Goal: Information Seeking & Learning: Learn about a topic

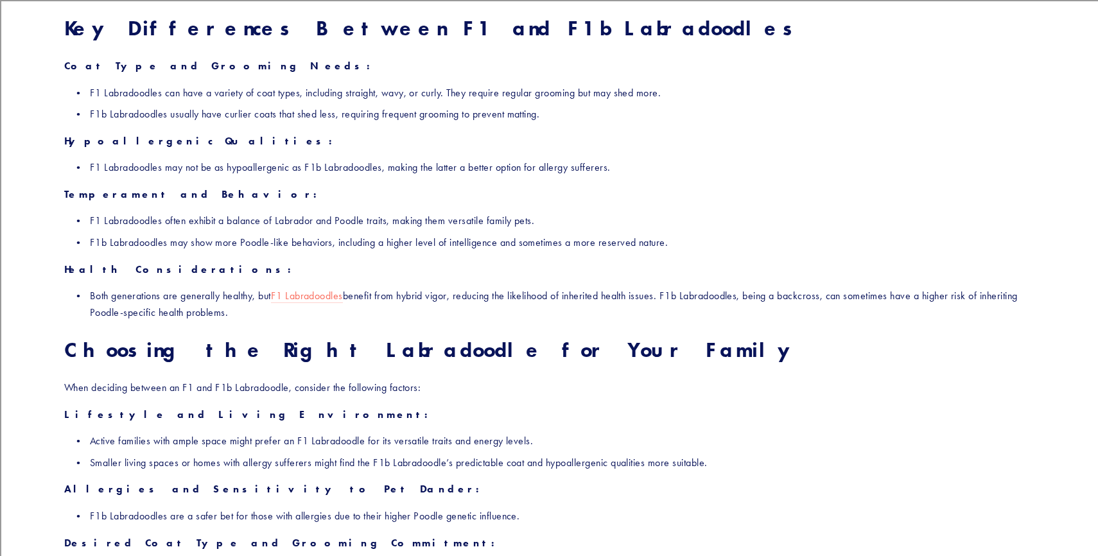
scroll to position [1757, 0]
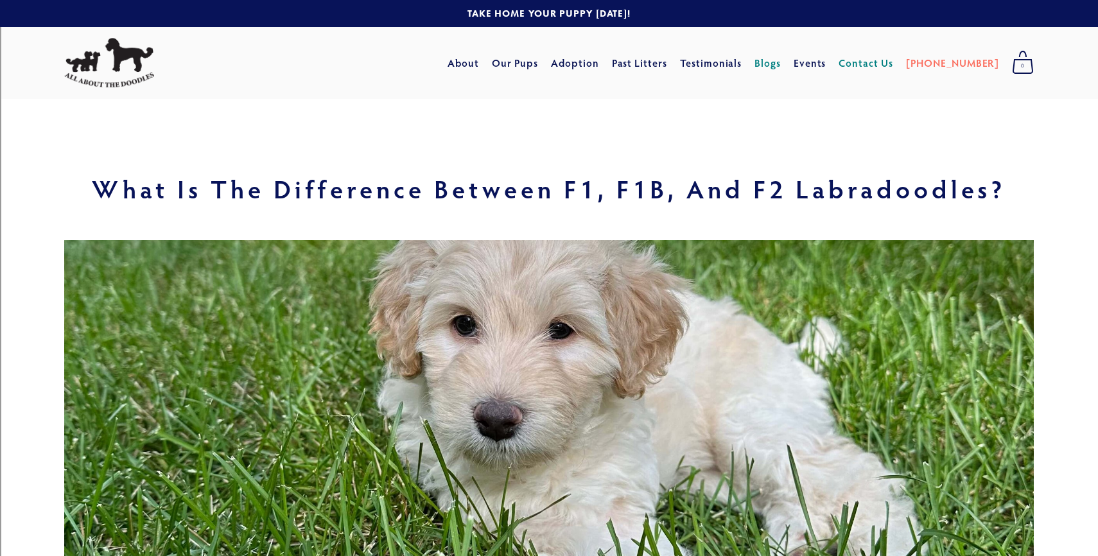
click at [885, 65] on link "Contact Us" at bounding box center [865, 62] width 55 height 23
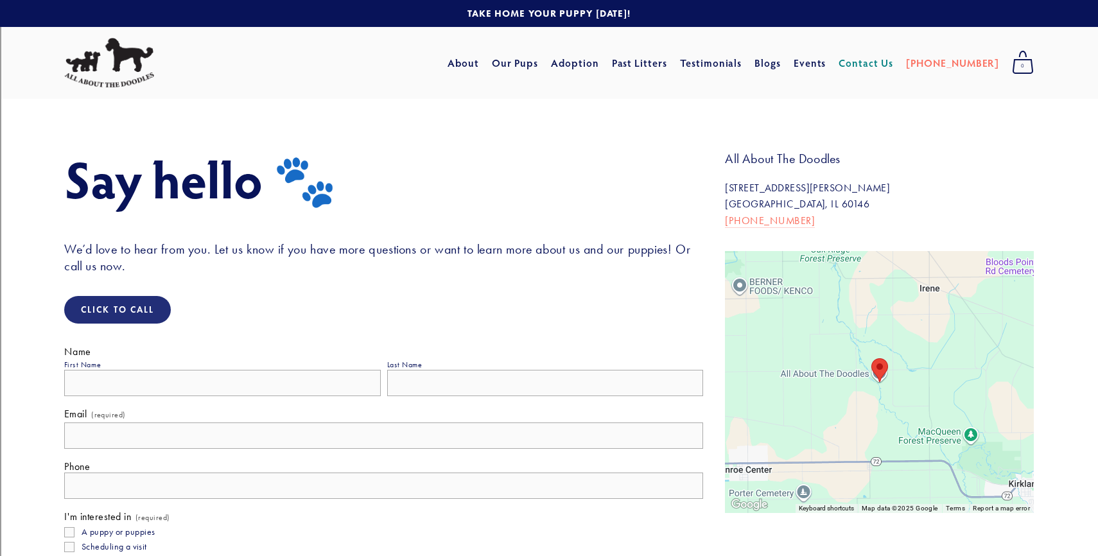
click at [142, 80] on img at bounding box center [109, 63] width 90 height 50
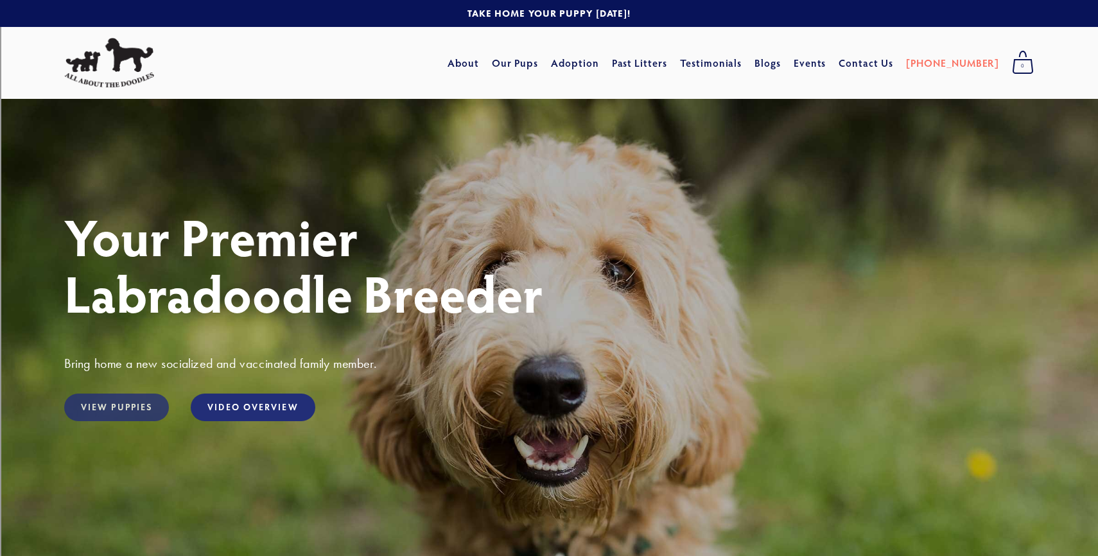
click at [113, 406] on link "View Puppies" at bounding box center [116, 407] width 105 height 28
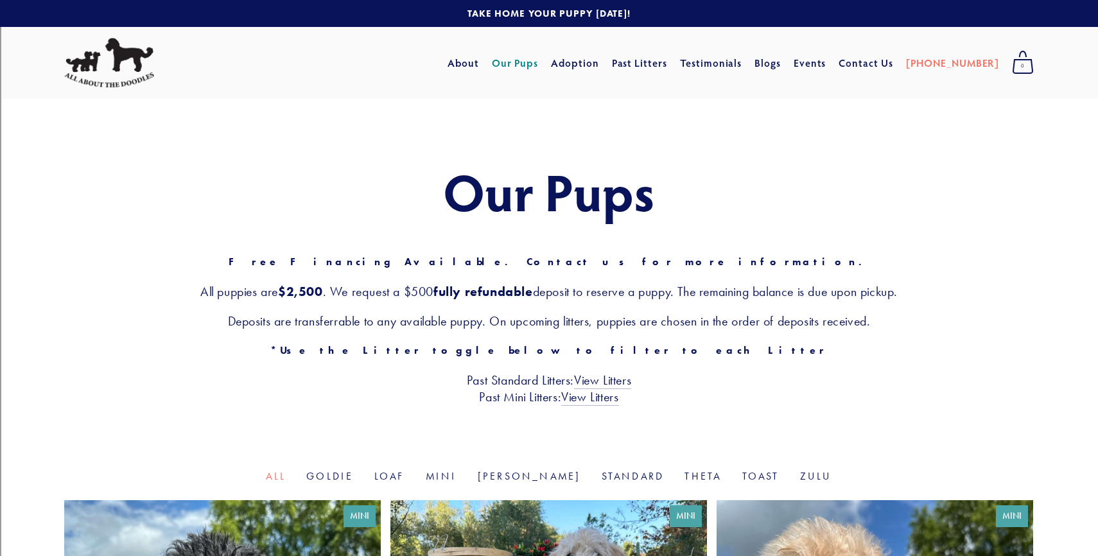
click at [123, 64] on img at bounding box center [109, 63] width 90 height 50
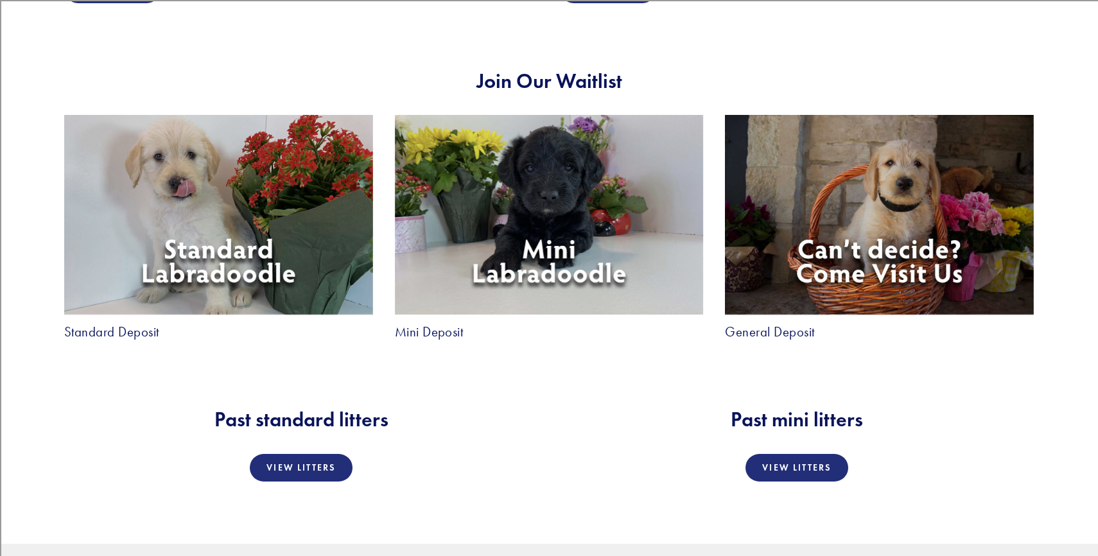
scroll to position [2326, 0]
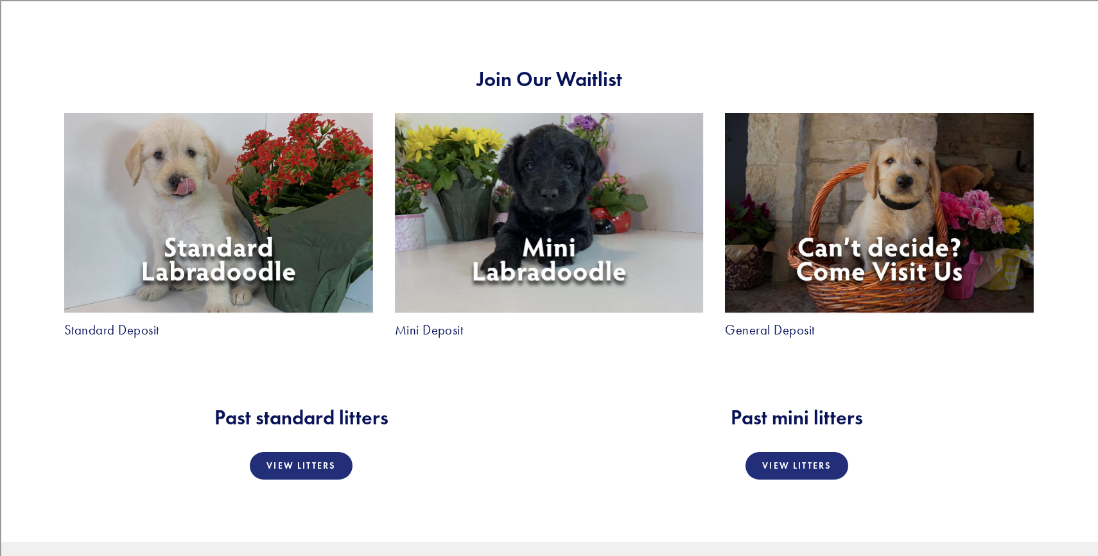
click at [132, 332] on link "Standard Deposit" at bounding box center [111, 329] width 95 height 13
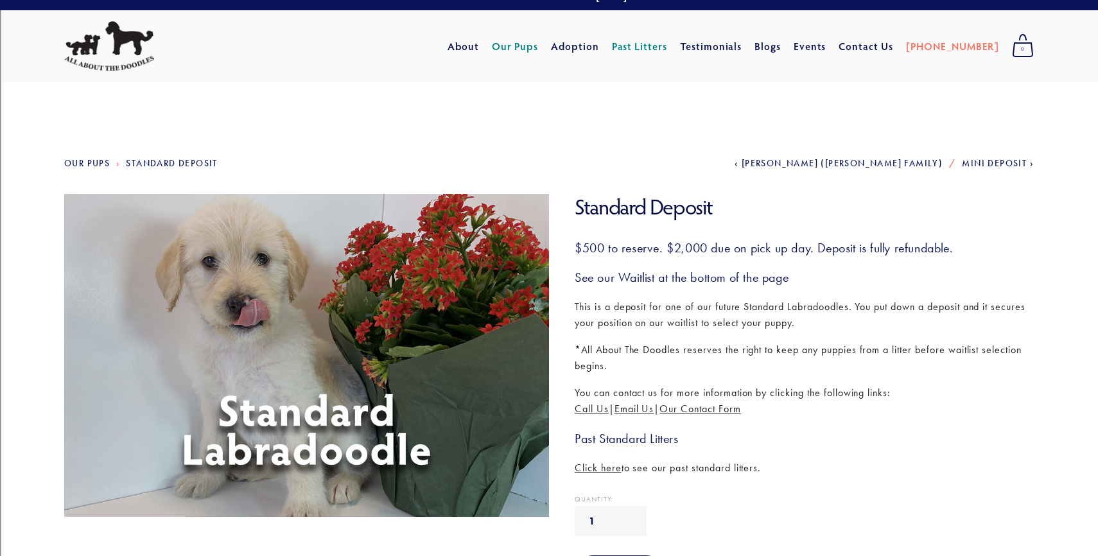
scroll to position [18, 0]
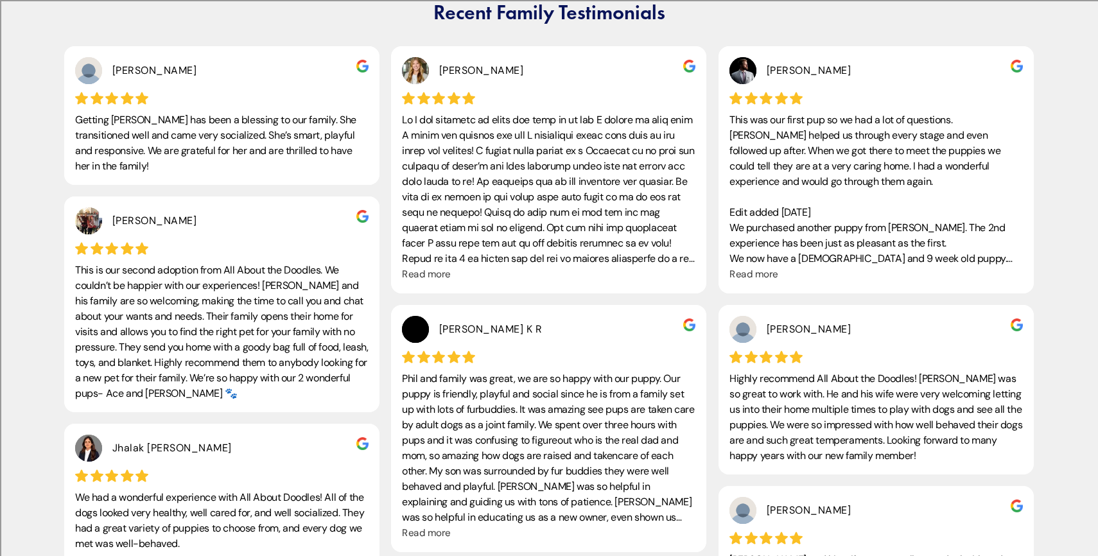
scroll to position [2915, 0]
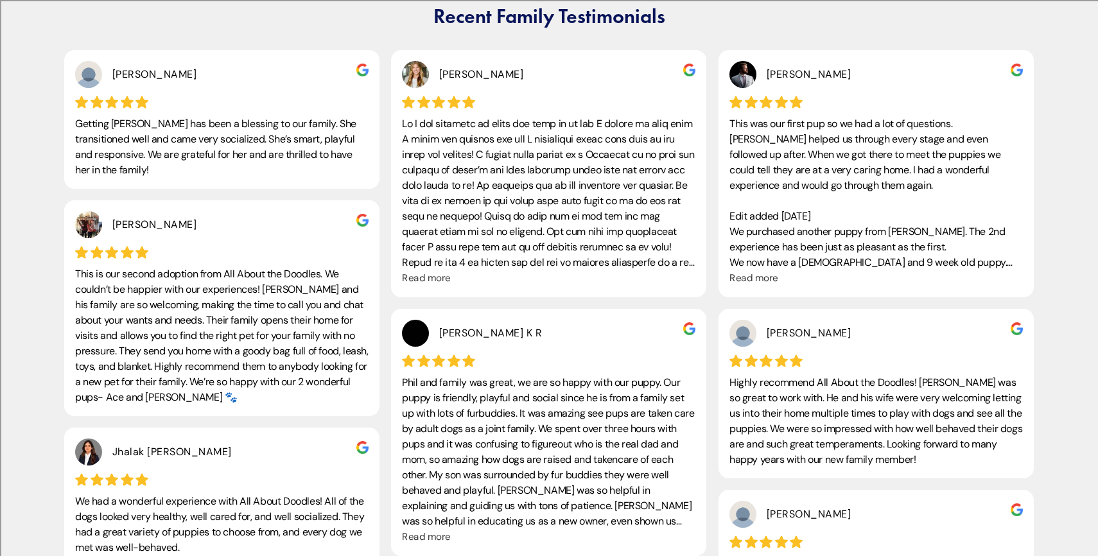
click at [748, 277] on span "Read more" at bounding box center [753, 278] width 49 height 13
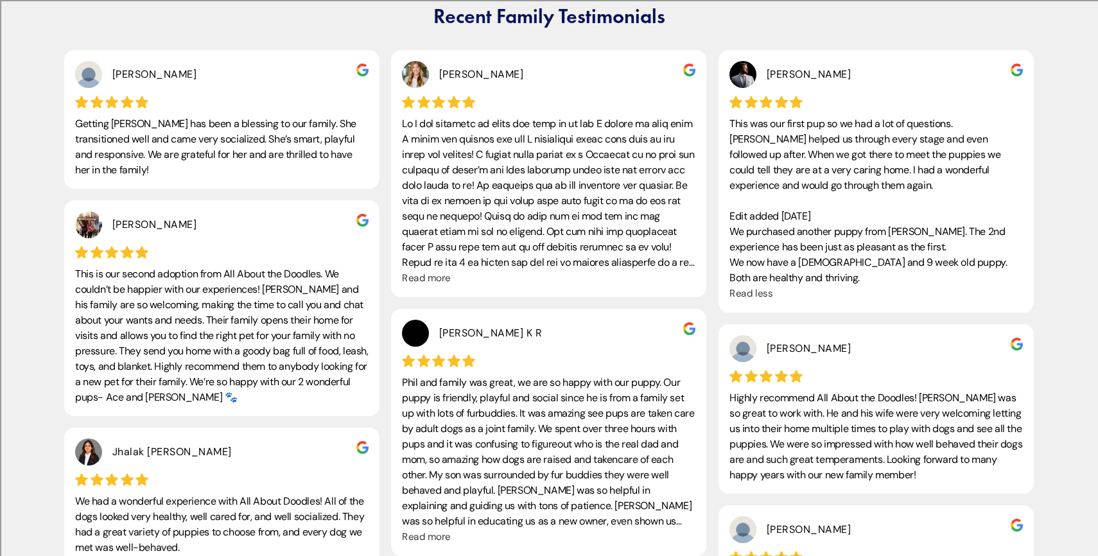
click at [429, 284] on span "Read more" at bounding box center [426, 278] width 49 height 13
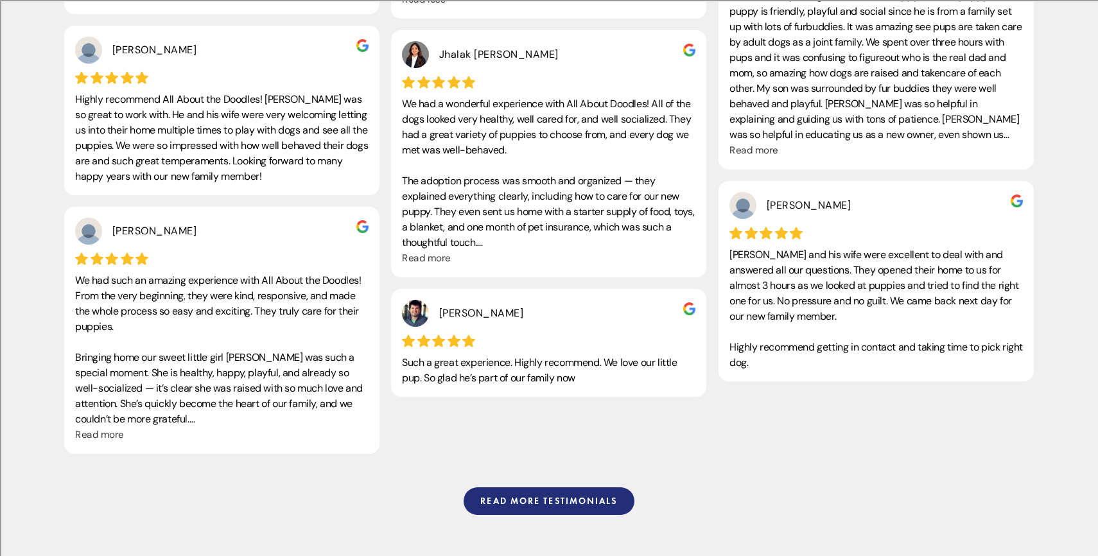
scroll to position [3320, 0]
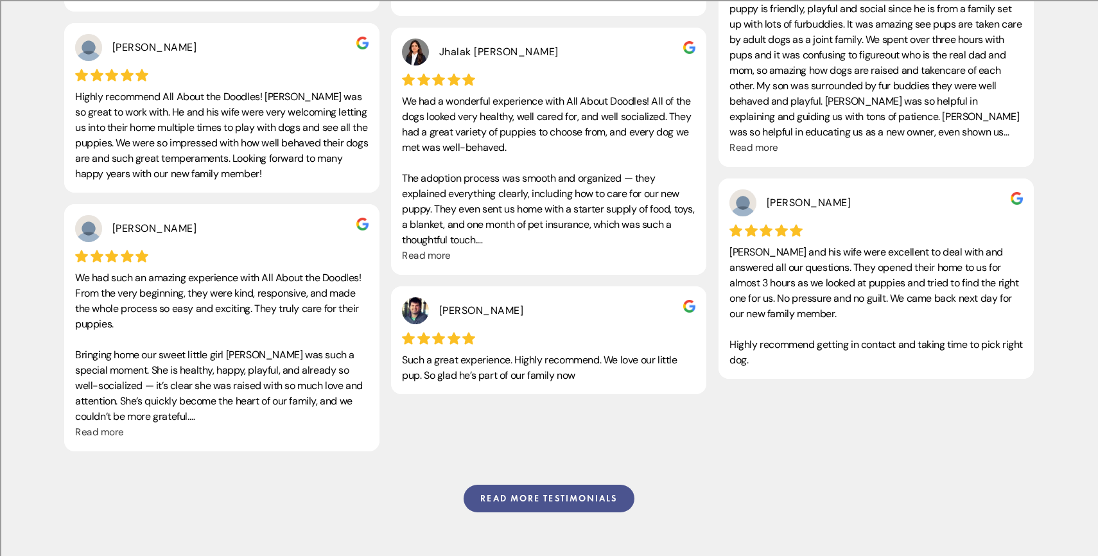
click at [531, 496] on link "Read more testimonials" at bounding box center [548, 499] width 170 height 28
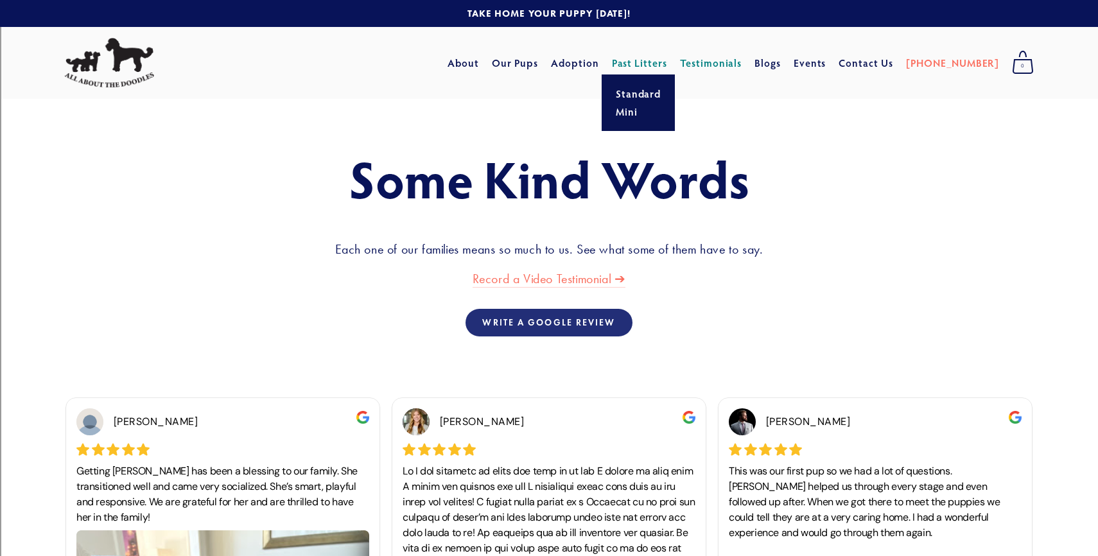
click at [648, 64] on link "Past Litters" at bounding box center [640, 62] width 56 height 13
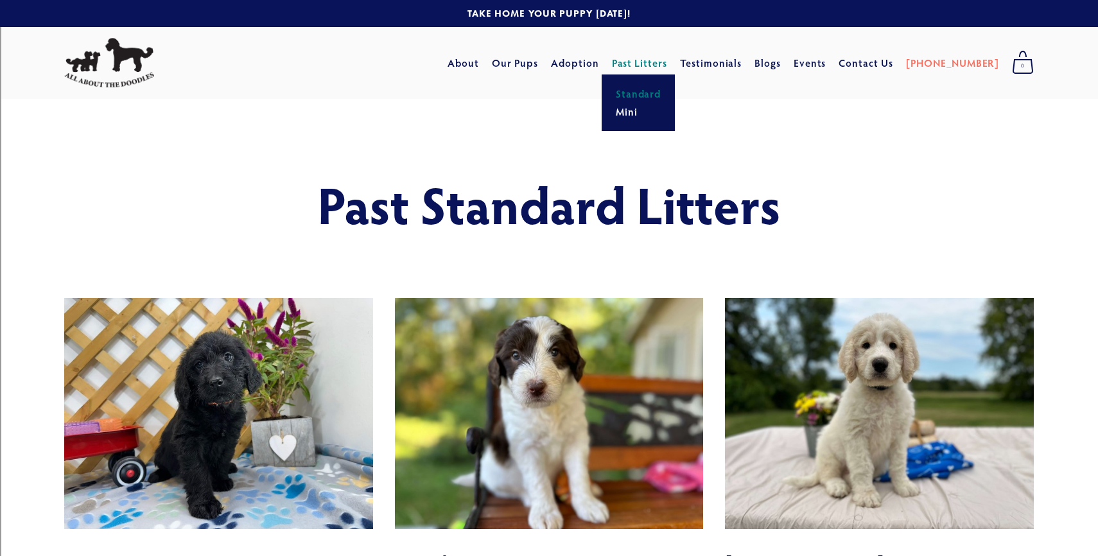
click at [661, 97] on link "Standard" at bounding box center [638, 94] width 53 height 18
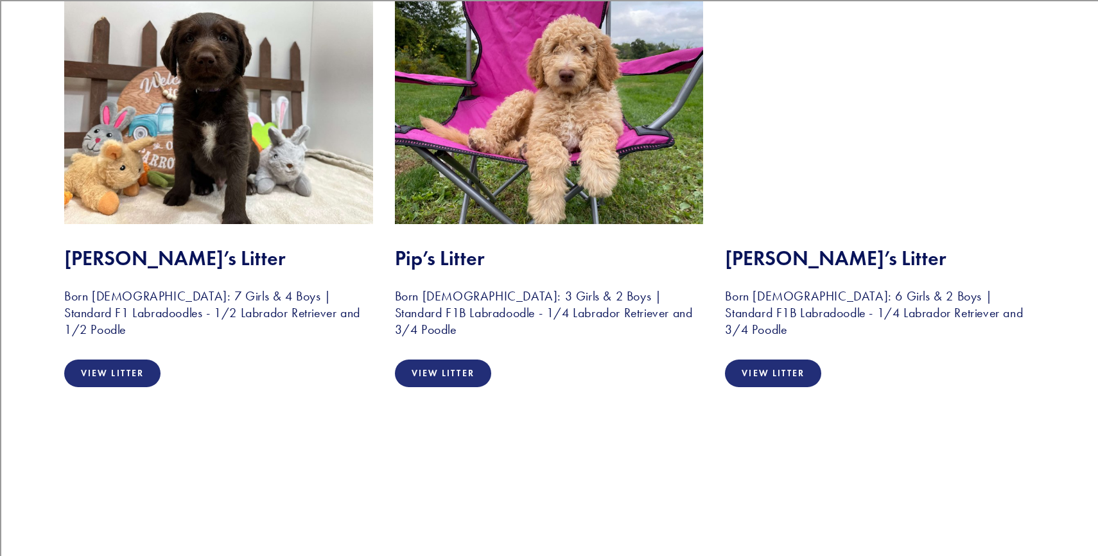
scroll to position [1969, 0]
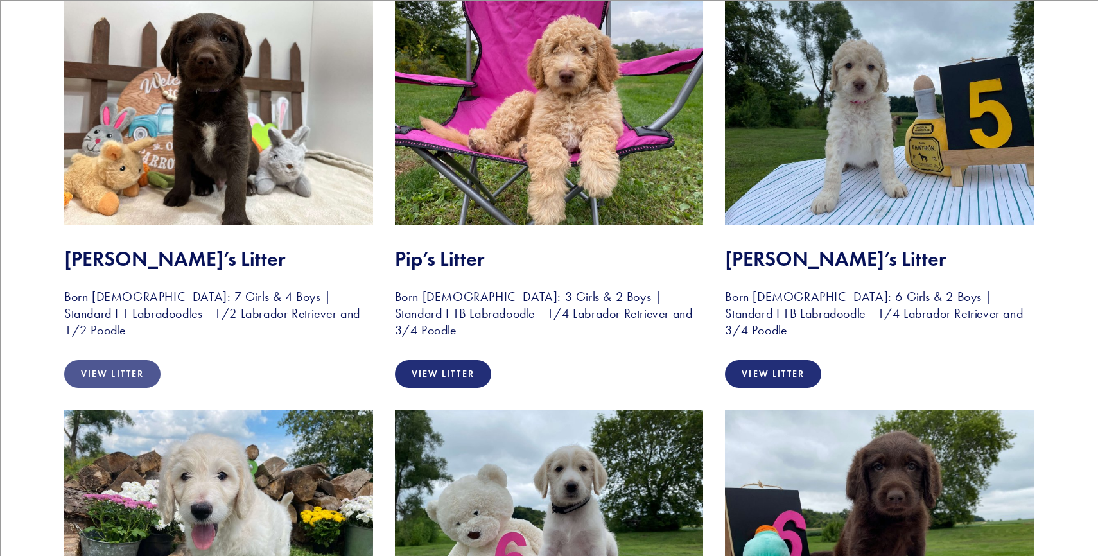
click at [141, 360] on link "View Litter" at bounding box center [112, 374] width 96 height 28
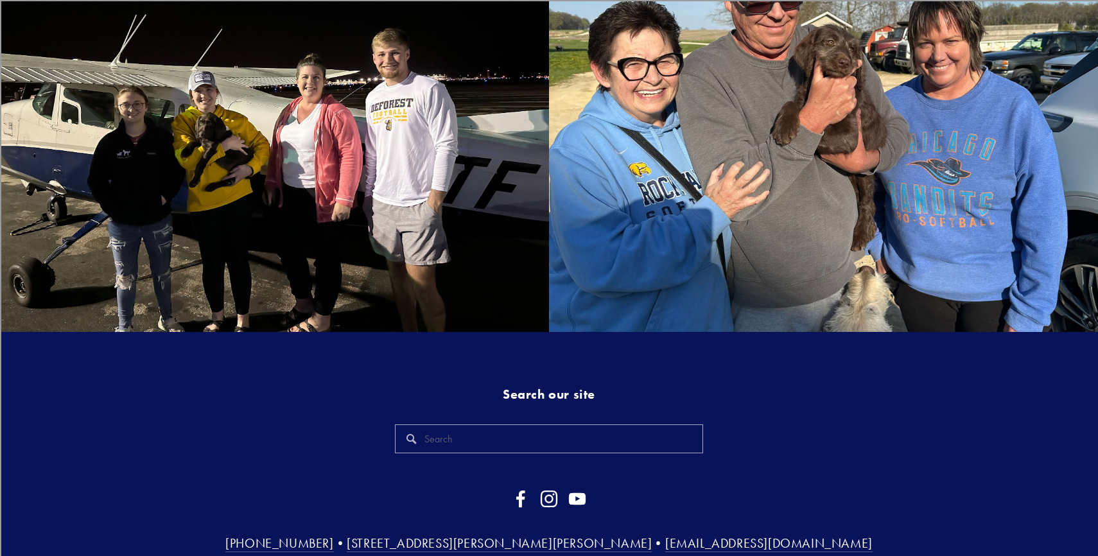
scroll to position [3182, 0]
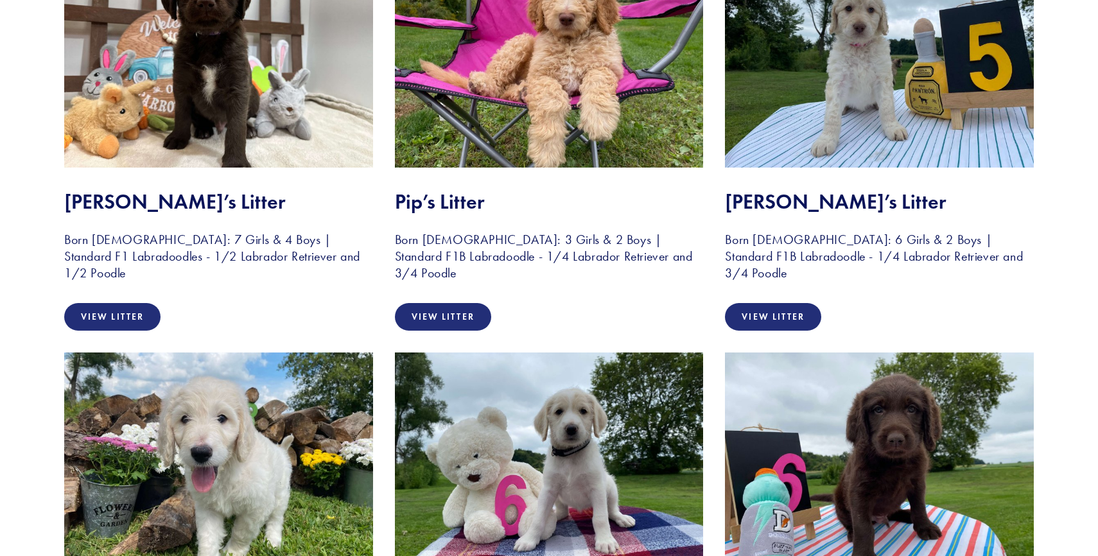
scroll to position [1969, 0]
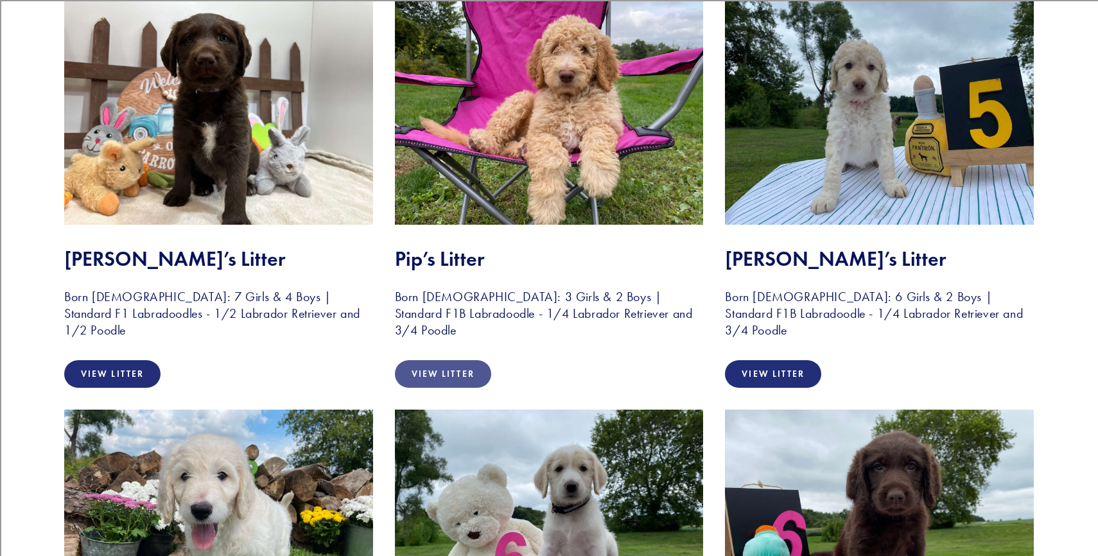
click at [440, 360] on link "View Litter" at bounding box center [443, 374] width 96 height 28
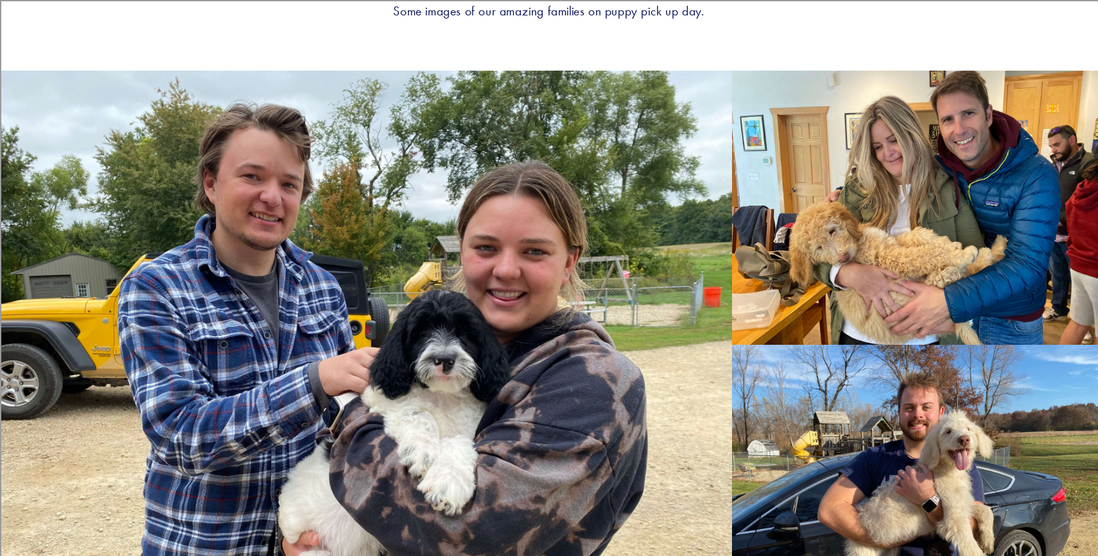
scroll to position [2047, 0]
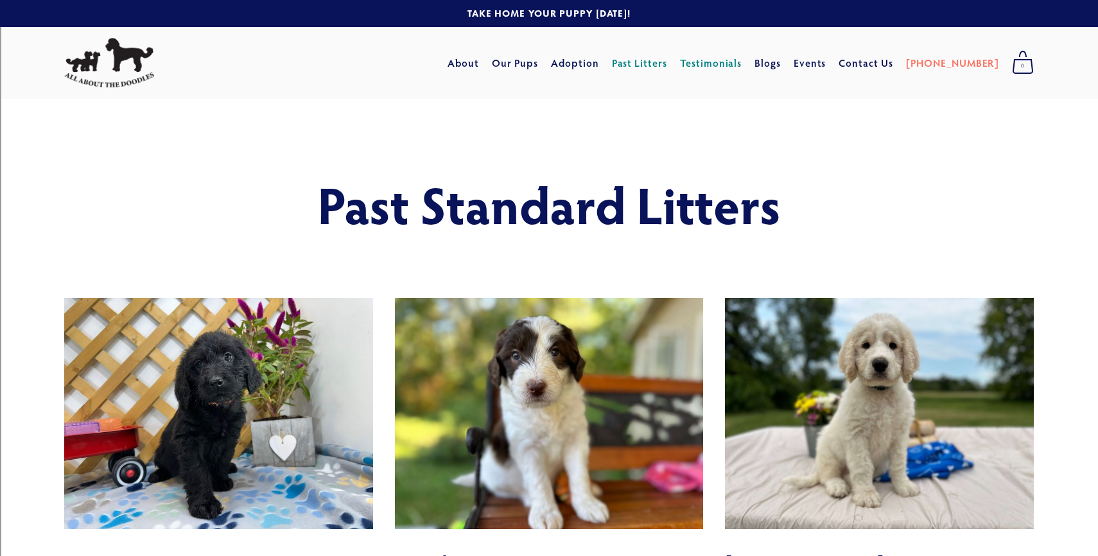
click at [733, 67] on link "Testimonials" at bounding box center [711, 62] width 62 height 23
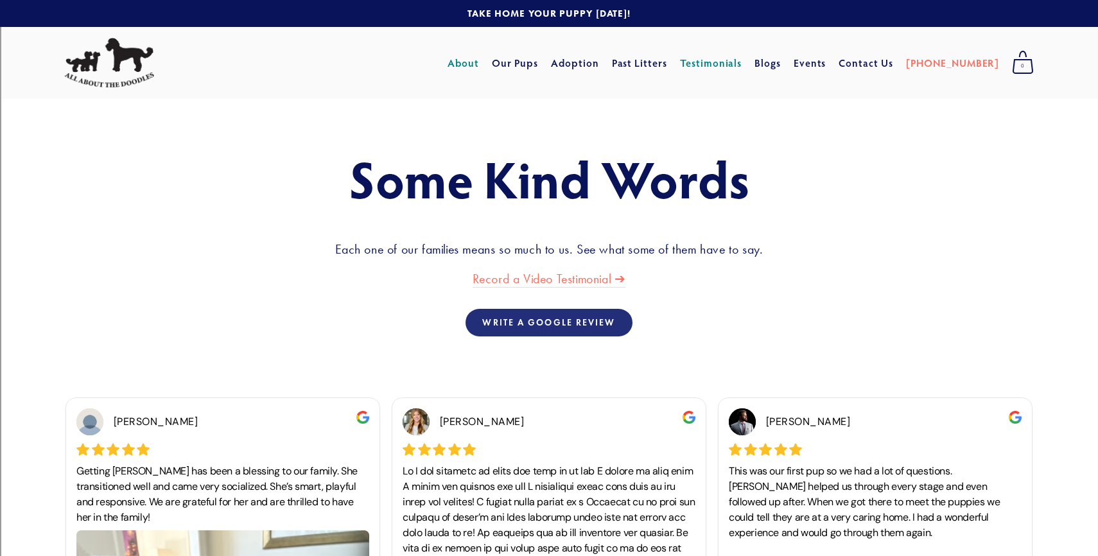
click at [479, 59] on link "About" at bounding box center [462, 62] width 31 height 23
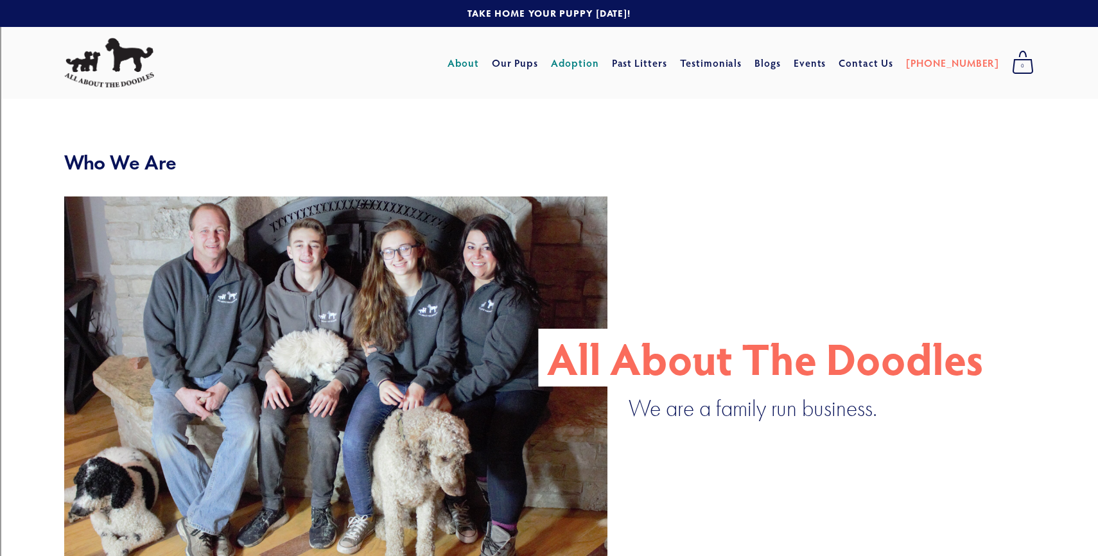
click at [599, 62] on link "Adoption" at bounding box center [575, 62] width 48 height 23
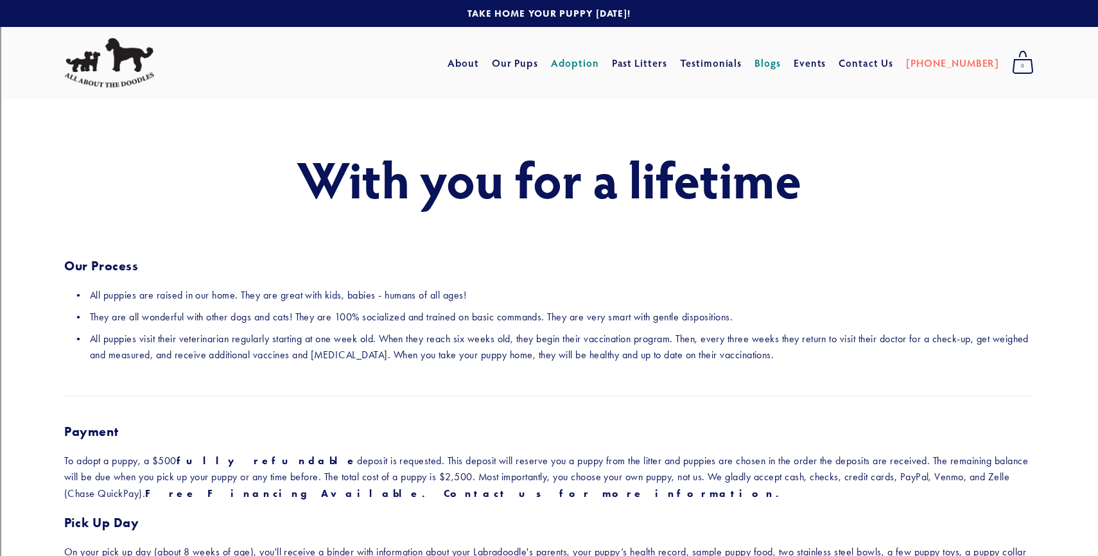
click at [780, 55] on link "Blogs" at bounding box center [767, 62] width 26 height 23
